Goal: Transaction & Acquisition: Purchase product/service

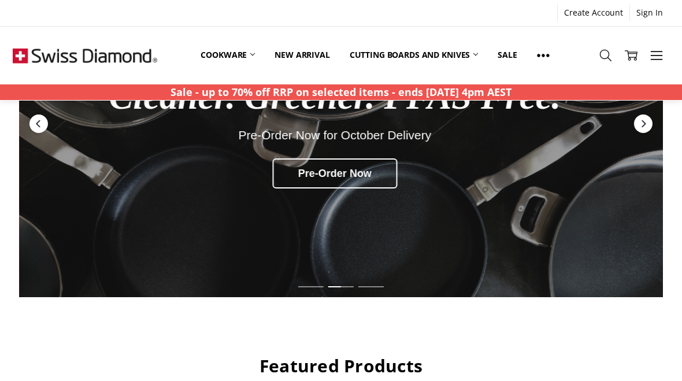
scroll to position [164, 0]
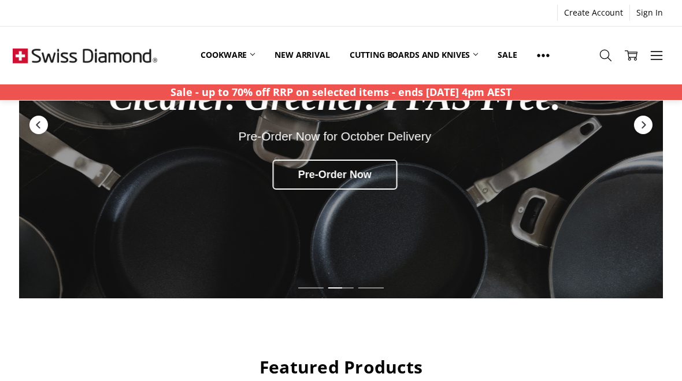
click at [237, 55] on link "Cookware" at bounding box center [228, 54] width 74 height 25
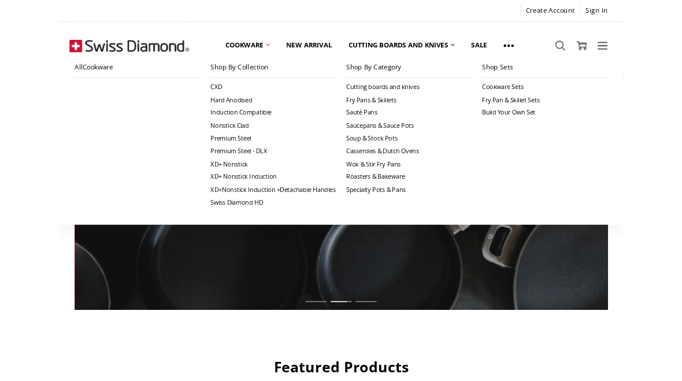
scroll to position [0, 0]
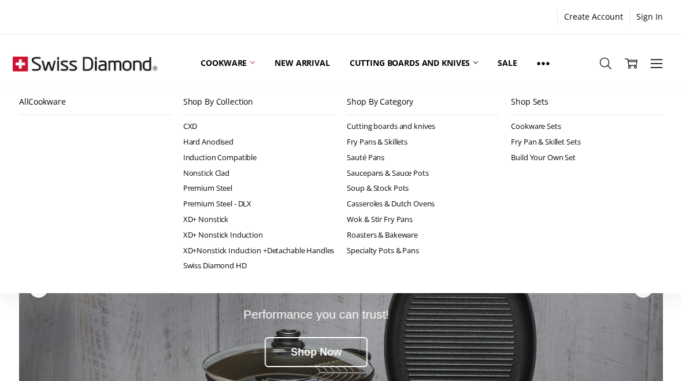
click at [540, 127] on link "Cookware Sets" at bounding box center [587, 126] width 152 height 16
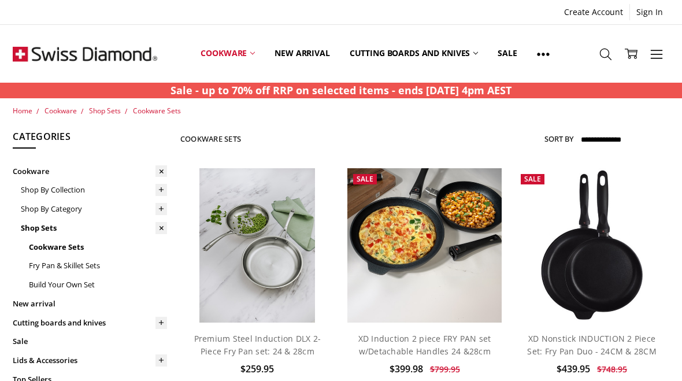
click at [229, 58] on link "Cookware" at bounding box center [228, 53] width 74 height 51
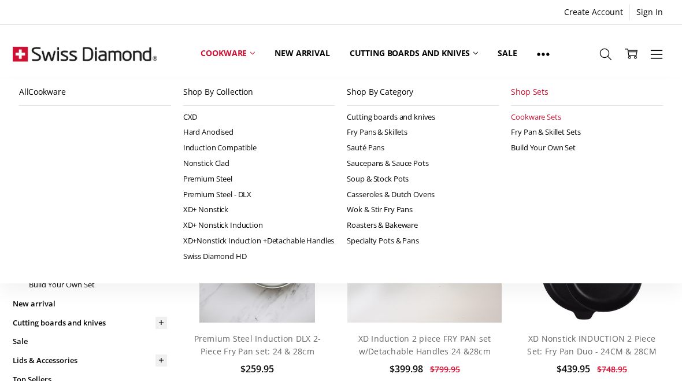
click at [236, 264] on link "Swiss Diamond HD" at bounding box center [259, 256] width 152 height 16
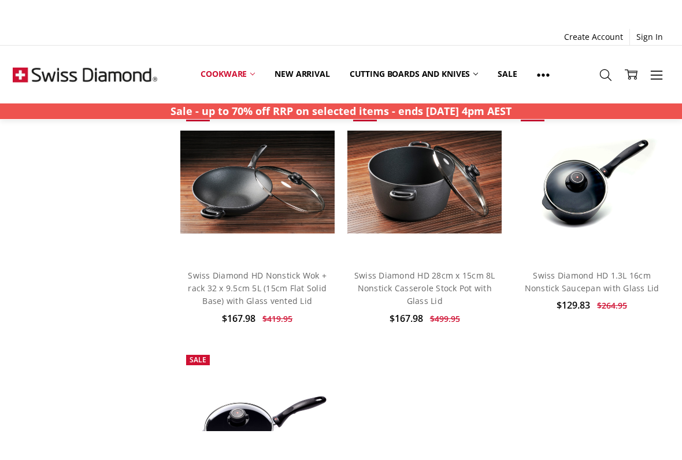
scroll to position [1316, 0]
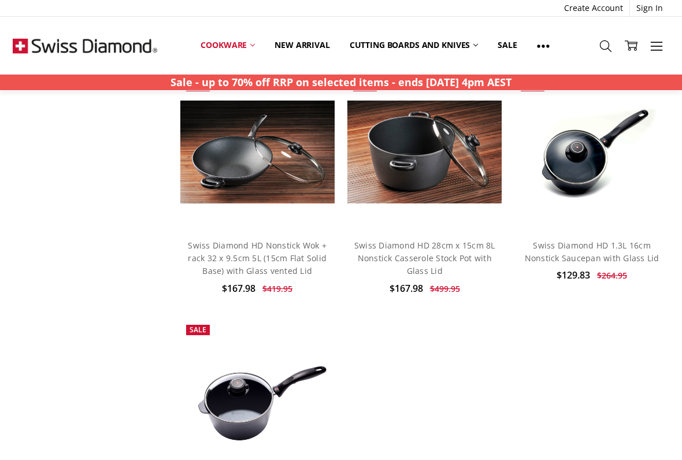
click at [573, 244] on link "Swiss Diamond HD 1.3L 16cm Nonstick Saucepan with Glass Lid" at bounding box center [592, 252] width 135 height 24
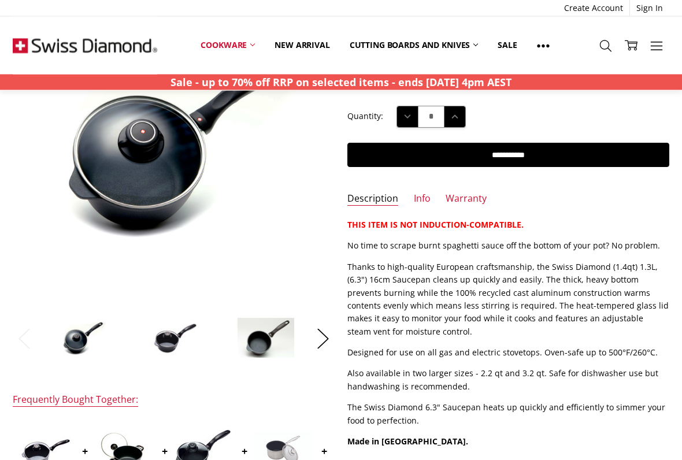
scroll to position [149, 0]
click at [329, 345] on button "Next" at bounding box center [322, 338] width 23 height 35
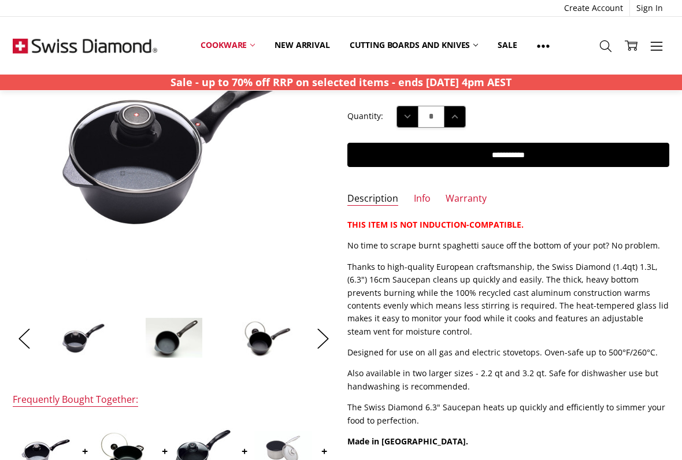
click at [328, 340] on button "Next" at bounding box center [322, 338] width 23 height 35
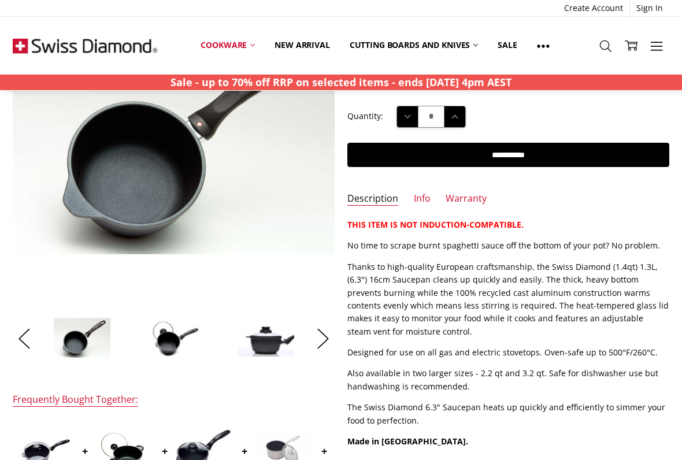
click at [325, 348] on button "Next" at bounding box center [322, 338] width 23 height 35
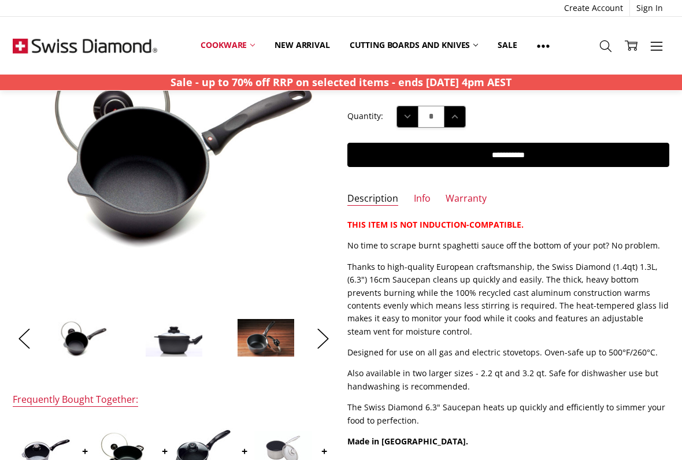
click at [326, 343] on button "Next" at bounding box center [322, 338] width 23 height 35
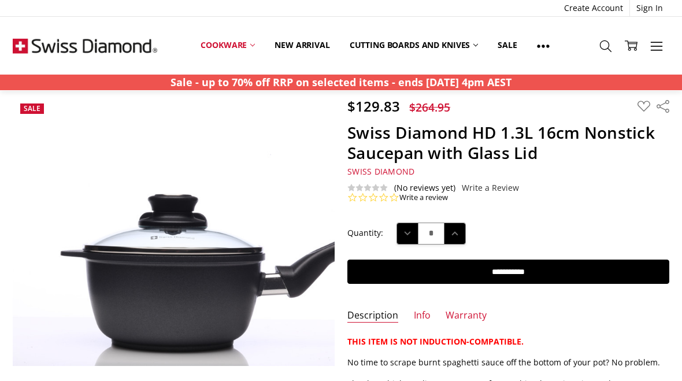
scroll to position [0, 0]
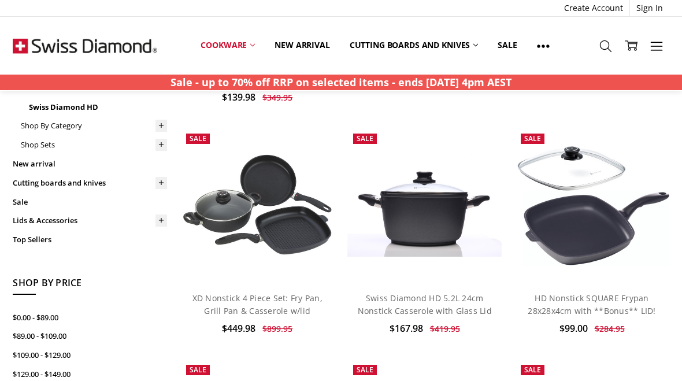
scroll to position [283, 0]
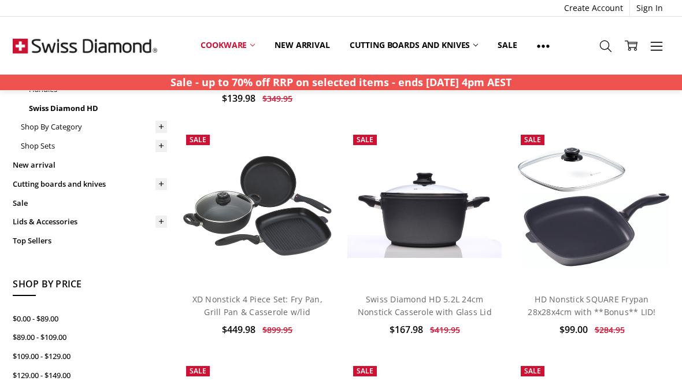
click at [596, 299] on link "HD Nonstick SQUARE Frypan 28x28x4cm with **Bonus** LID!" at bounding box center [592, 306] width 128 height 24
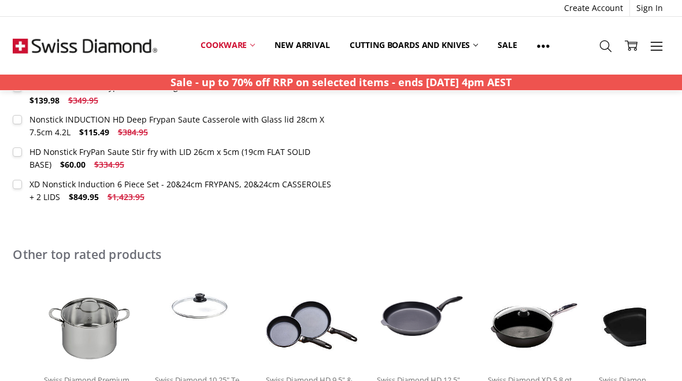
scroll to position [636, 0]
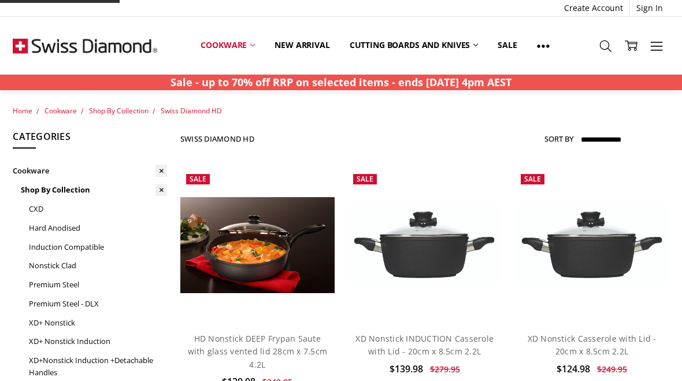
scroll to position [283, 0]
